Goal: Task Accomplishment & Management: Manage account settings

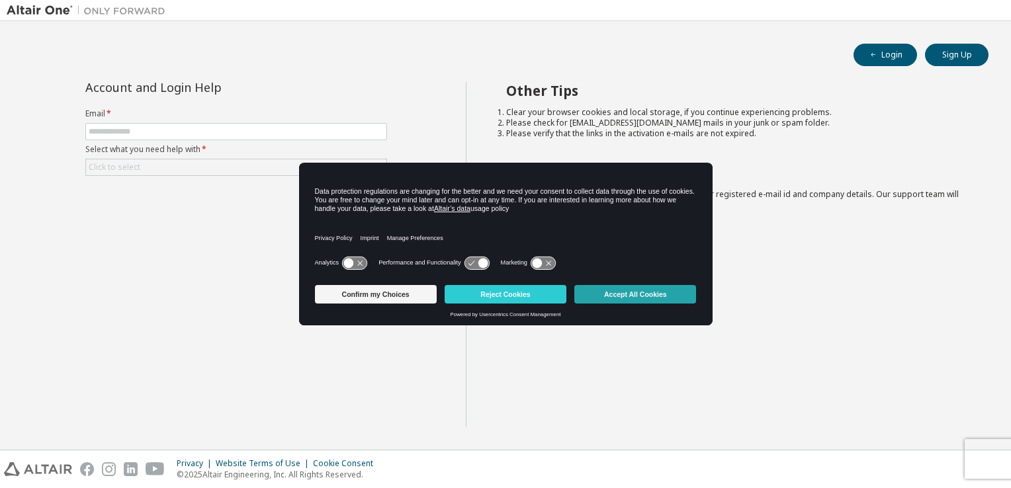
click at [627, 296] on button "Accept All Cookies" at bounding box center [635, 294] width 122 height 19
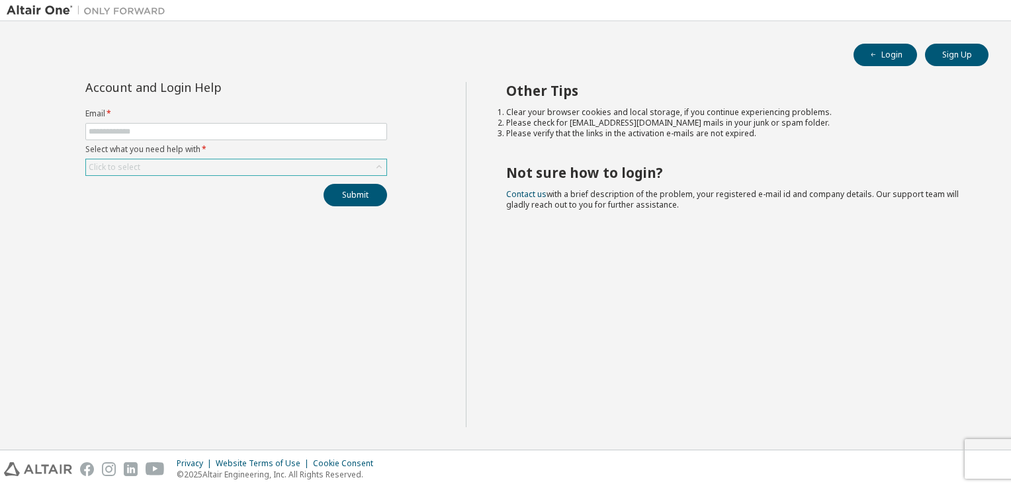
click at [382, 171] on icon at bounding box center [378, 167] width 13 height 13
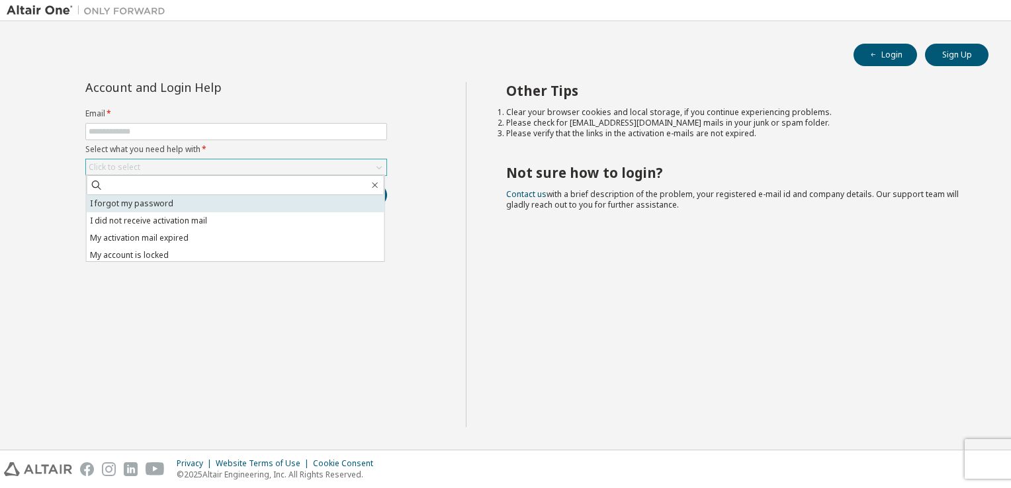
click at [213, 204] on li "I forgot my password" at bounding box center [236, 203] width 298 height 17
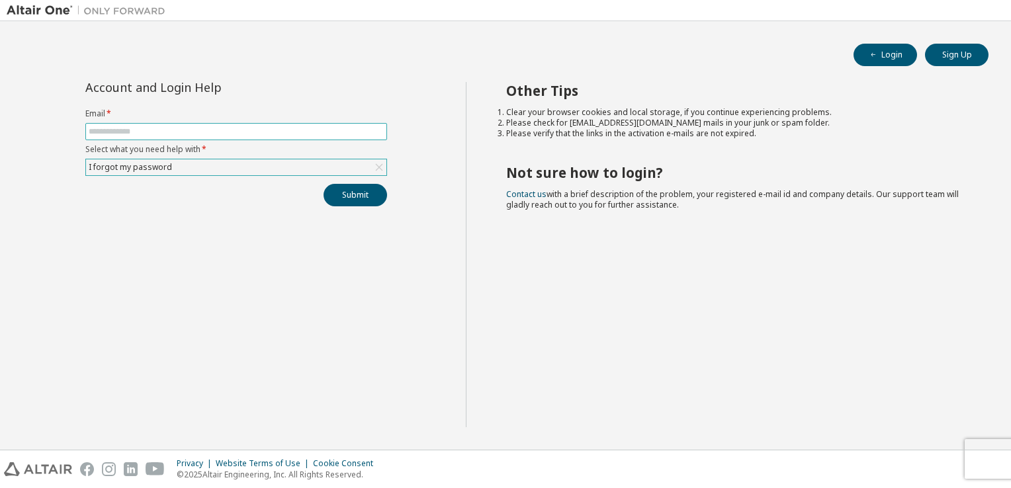
click at [256, 136] on span at bounding box center [236, 131] width 302 height 17
click at [260, 131] on input "text" at bounding box center [236, 131] width 295 height 11
type input "**********"
click at [332, 202] on button "Submit" at bounding box center [356, 195] width 64 height 22
click at [373, 200] on button "Submit" at bounding box center [356, 195] width 64 height 22
